Goal: Task Accomplishment & Management: Use online tool/utility

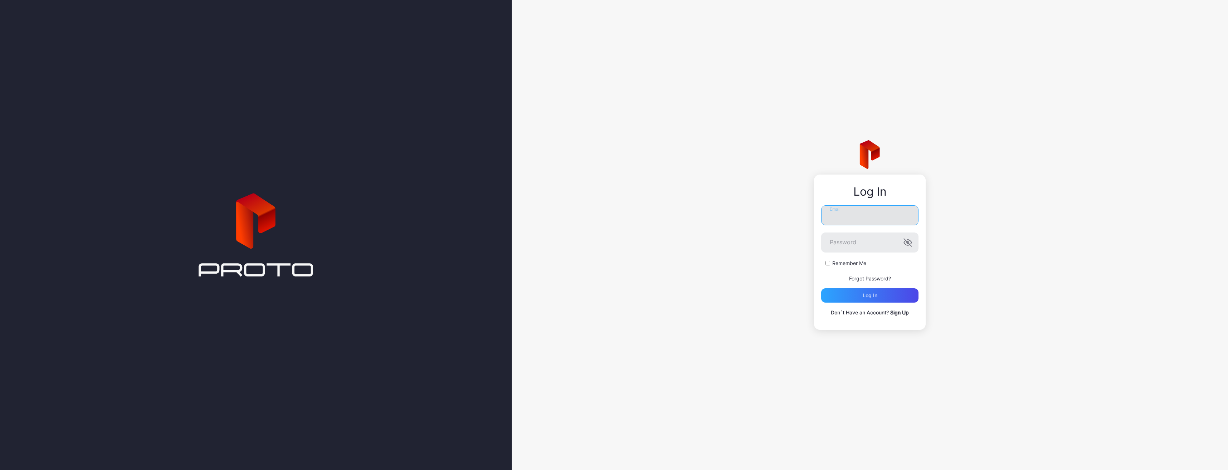
click at [854, 223] on input "Email" at bounding box center [869, 215] width 97 height 20
type input "**********"
click at [821, 288] on button "Log in" at bounding box center [869, 295] width 97 height 14
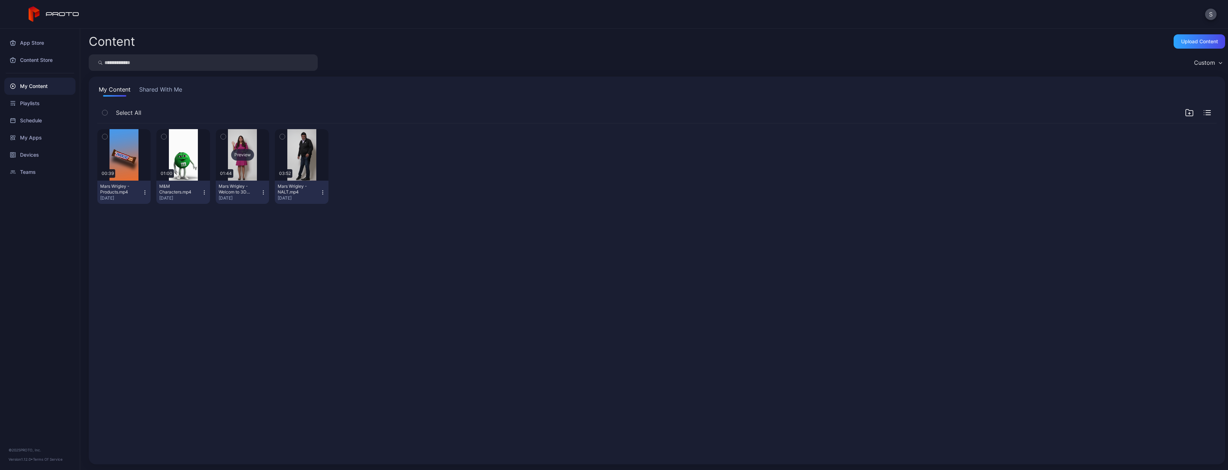
click at [241, 154] on div "Preview" at bounding box center [242, 154] width 23 height 11
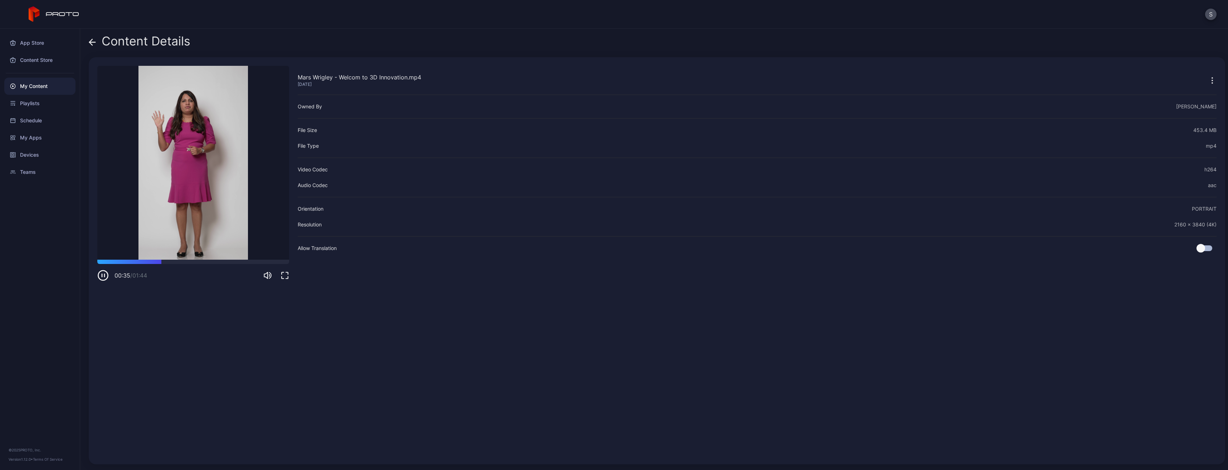
click at [93, 45] on icon at bounding box center [92, 42] width 7 height 7
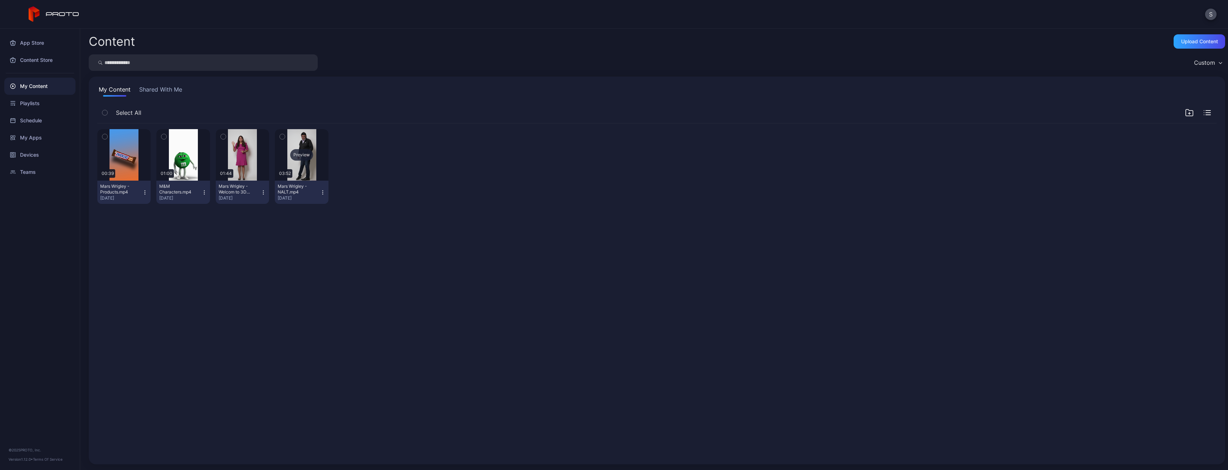
click at [305, 155] on div "Preview" at bounding box center [301, 154] width 23 height 11
